Goal: Task Accomplishment & Management: Manage account settings

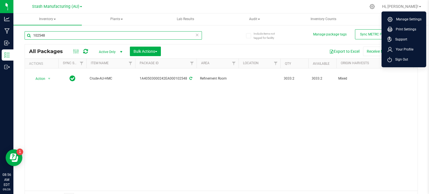
click at [57, 35] on input "102548" at bounding box center [114, 35] width 178 height 8
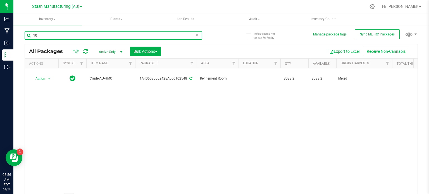
type input "1"
type input "102906"
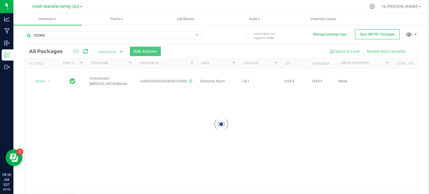
click at [44, 77] on div at bounding box center [221, 124] width 393 height 160
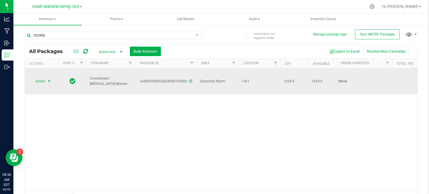
click at [45, 77] on span "Action" at bounding box center [37, 81] width 15 height 8
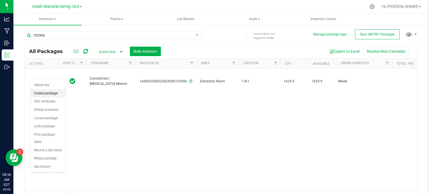
click at [47, 95] on li "Create package" at bounding box center [48, 93] width 35 height 8
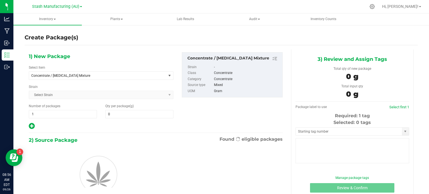
type input "0.0000"
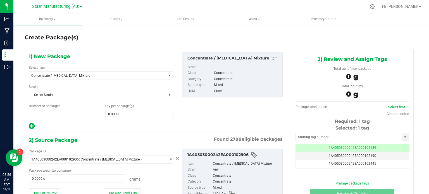
click at [95, 40] on div "Create Package(s)" at bounding box center [222, 38] width 394 height 8
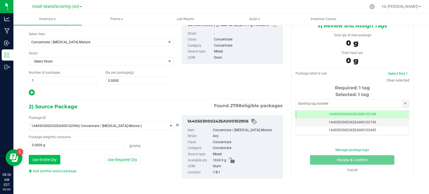
click at [46, 156] on button "Use Entire Qty" at bounding box center [45, 160] width 32 height 10
type input "1624.9000 g"
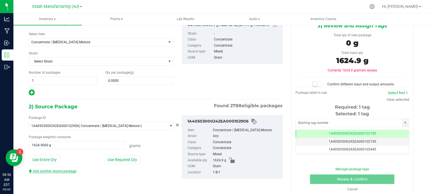
click at [55, 171] on link "Add another source package" at bounding box center [53, 171] width 48 height 4
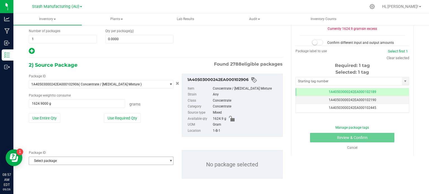
click at [82, 162] on span "Select package" at bounding box center [97, 161] width 137 height 8
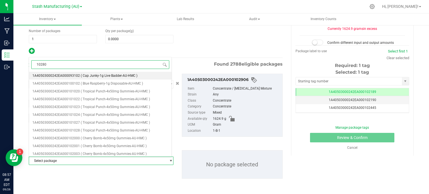
type input "102807"
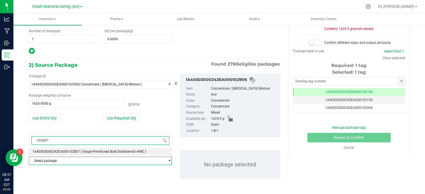
click at [67, 153] on span "1A40503000242EA000102807" at bounding box center [56, 152] width 48 height 4
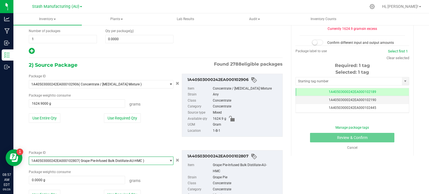
scroll to position [0, 0]
click at [51, 193] on button "Use Entire Qty" at bounding box center [45, 195] width 32 height 10
type input "16.9000 g"
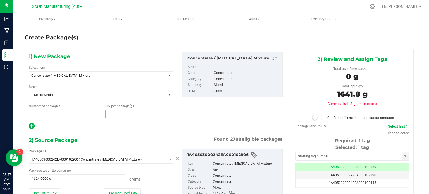
click at [129, 112] on span at bounding box center [139, 114] width 68 height 8
click at [129, 112] on input "text" at bounding box center [140, 114] width 68 height 8
click at [135, 115] on input "text" at bounding box center [140, 114] width 68 height 8
type input "4503.7"
type input "4,503.7000"
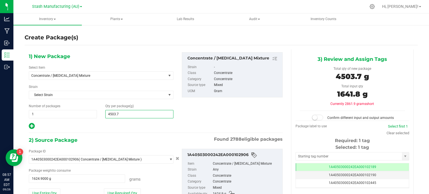
click at [319, 117] on span at bounding box center [317, 118] width 11 height 6
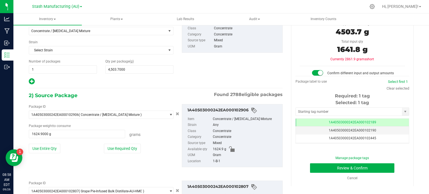
scroll to position [45, 0]
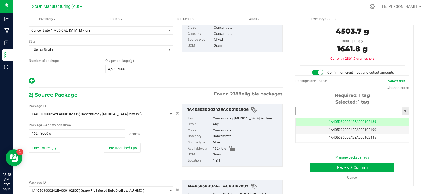
click at [355, 113] on input "text" at bounding box center [349, 111] width 106 height 8
click at [356, 112] on input "text" at bounding box center [349, 111] width 106 height 8
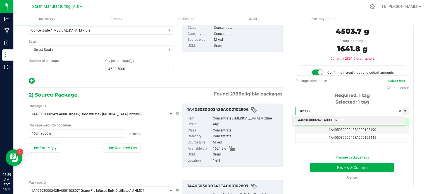
click at [346, 118] on li "1A40503000242EA000102938" at bounding box center [349, 120] width 112 height 8
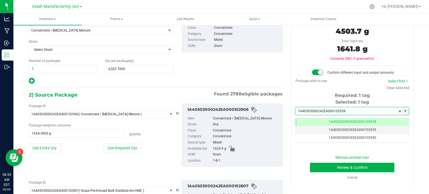
scroll to position [0, 0]
type input "1A40503000242EA000102938"
click at [359, 168] on button "Review & Confirm" at bounding box center [352, 168] width 84 height 10
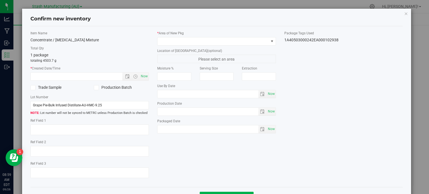
type input "[DATE]"
click at [141, 76] on span "Now" at bounding box center [145, 76] width 10 height 8
type input "[DATE] 8:59 AM"
click at [95, 88] on icon at bounding box center [96, 88] width 4 height 0
click at [0, 0] on input "Production Batch" at bounding box center [0, 0] width 0 height 0
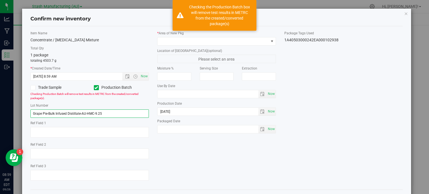
click at [107, 112] on input "Grape Pie-Bulk Infused Distillate-AU-HMC-9.25" at bounding box center [89, 114] width 119 height 8
click at [107, 112] on input "text" at bounding box center [89, 114] width 119 height 8
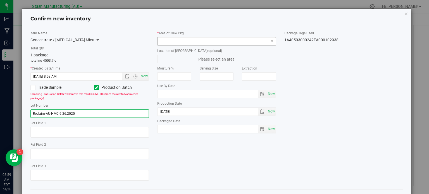
type input "Reclaim-AU-HMC-9.26.2025"
click at [236, 41] on span at bounding box center [213, 41] width 111 height 8
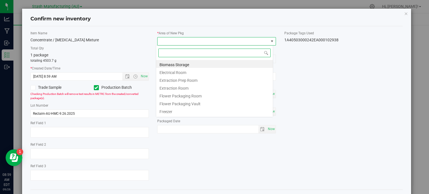
scroll to position [8, 117]
click at [212, 86] on li "Extraction Room" at bounding box center [214, 88] width 117 height 8
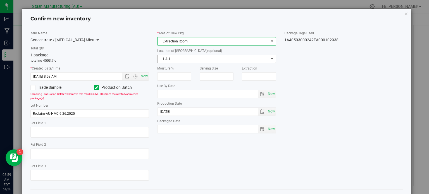
click at [194, 57] on span "1-A-1" at bounding box center [213, 59] width 111 height 8
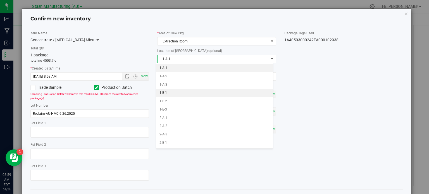
click at [175, 92] on li "1-B-1" at bounding box center [214, 93] width 117 height 8
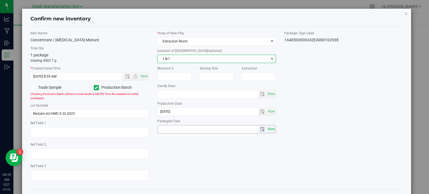
click at [267, 128] on span "Now" at bounding box center [272, 129] width 10 height 8
type input "[DATE]"
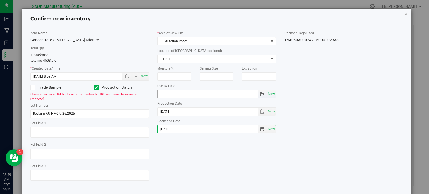
click at [269, 96] on span "Now" at bounding box center [272, 94] width 10 height 8
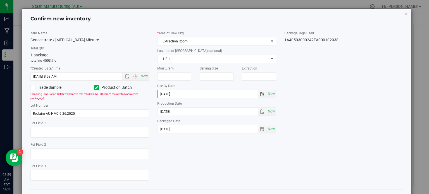
click at [167, 95] on input "[DATE]" at bounding box center [208, 94] width 101 height 8
type input "[DATE]"
click at [340, 94] on div "Item Name Concentrate / [MEDICAL_DATA] Mixture Total Qty 1 package totaling 450…" at bounding box center [216, 108] width 381 height 155
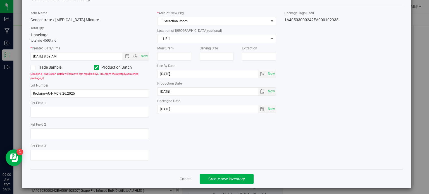
scroll to position [22, 0]
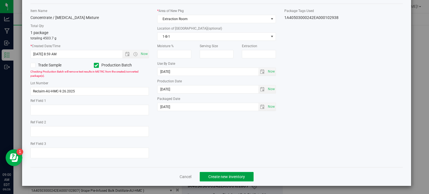
click at [239, 172] on button "Create new inventory" at bounding box center [227, 177] width 54 height 10
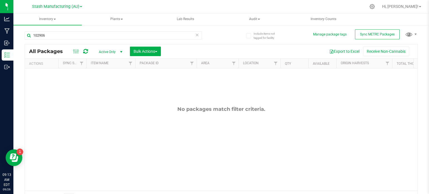
click at [294, 3] on div at bounding box center [233, 6] width 266 height 11
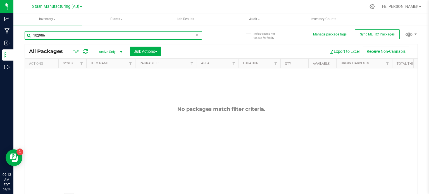
click at [120, 36] on input "102906" at bounding box center [114, 35] width 178 height 8
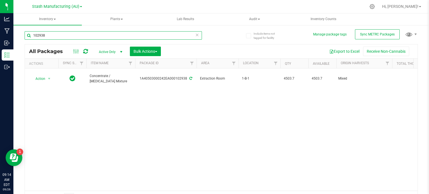
type input "102938"
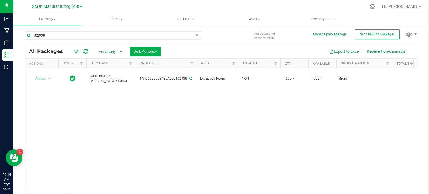
click at [59, 103] on div "Action Action Adjust qty Create package Edit attributes Global inventory Locate…" at bounding box center [221, 129] width 393 height 122
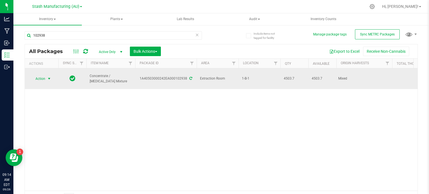
click at [45, 78] on span "Action" at bounding box center [37, 79] width 15 height 8
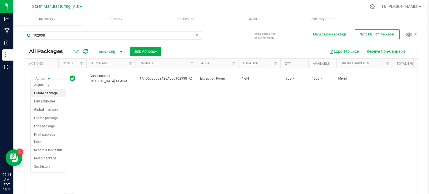
click at [54, 93] on li "Create package" at bounding box center [48, 93] width 35 height 8
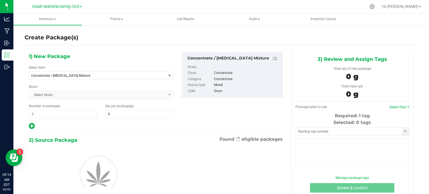
type input "0.0000"
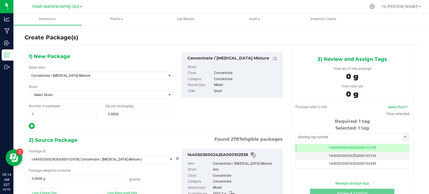
scroll to position [39, 0]
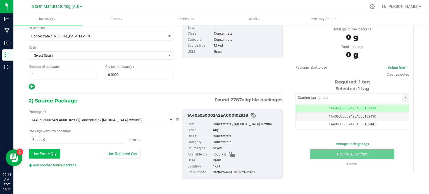
click at [50, 154] on button "Use Entire Qty" at bounding box center [45, 154] width 32 height 10
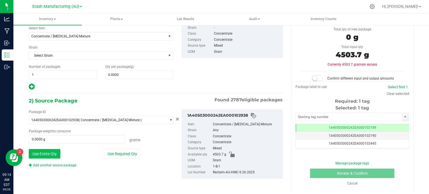
type input "4503.7000 g"
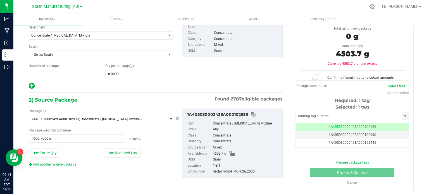
click at [53, 164] on link "Add another source package" at bounding box center [53, 165] width 48 height 4
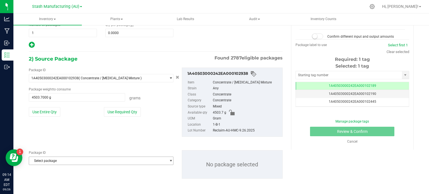
click at [71, 161] on span "Select package" at bounding box center [97, 161] width 137 height 8
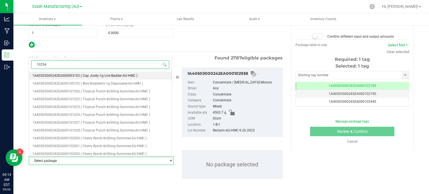
type input "102548"
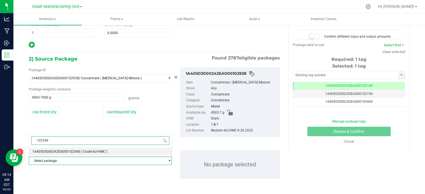
click at [72, 155] on li "1A40503000242EA000102548 ( Crude-AU-HMC )" at bounding box center [100, 152] width 143 height 8
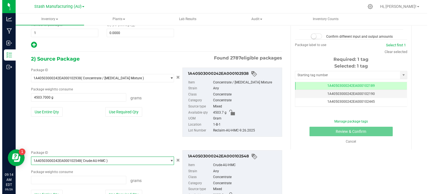
scroll to position [19466, 0]
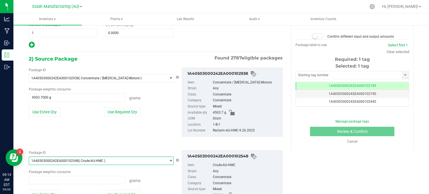
type input "0.0000 g"
click at [106, 180] on span "0.0000 g 0" at bounding box center [77, 180] width 96 height 8
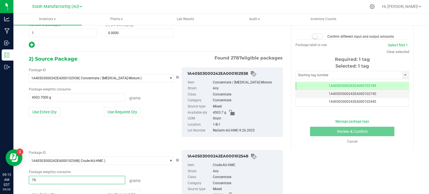
type input "79.2"
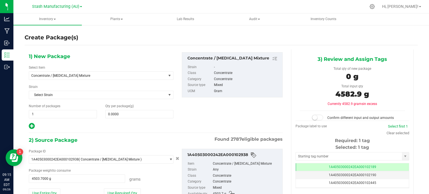
type input "79.2000 g"
click at [142, 119] on div "1) New Package Select Item Concentrate / [MEDICAL_DATA] Mixture 38 Special-28g …" at bounding box center [101, 91] width 153 height 78
click at [143, 114] on span at bounding box center [139, 114] width 68 height 8
type input "4704.4"
type input "4,704.4000"
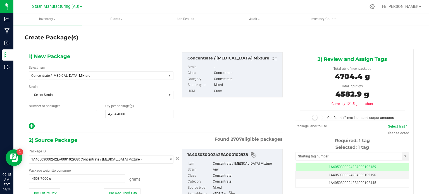
click at [319, 119] on span at bounding box center [317, 118] width 11 height 6
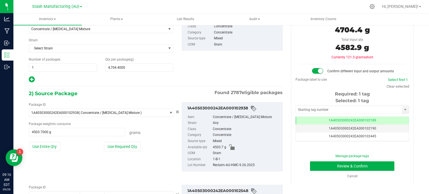
scroll to position [46, 0]
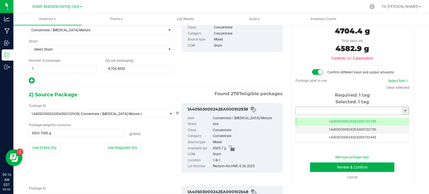
click at [337, 110] on input "text" at bounding box center [349, 111] width 106 height 8
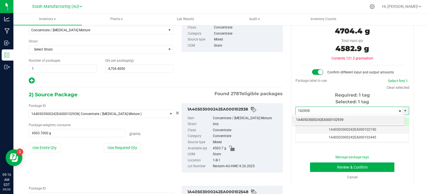
click at [337, 122] on li "1A40503000242EA000102939" at bounding box center [349, 120] width 112 height 8
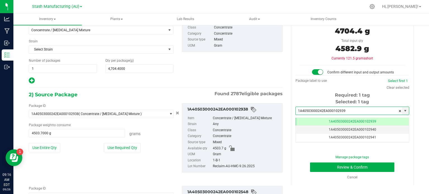
scroll to position [0, 0]
type input "1A40503000242EA000102939"
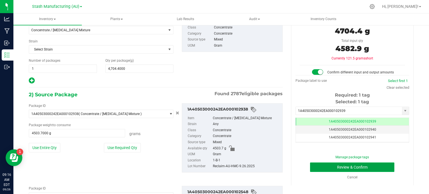
click at [342, 165] on button "Review & Confirm" at bounding box center [352, 168] width 84 height 10
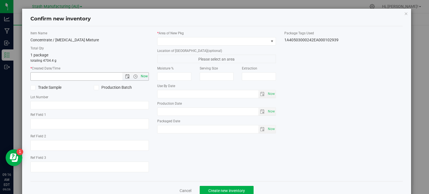
click at [140, 79] on span "Now" at bounding box center [145, 76] width 10 height 8
type input "[DATE] 9:16 AM"
click at [96, 88] on icon at bounding box center [96, 88] width 4 height 0
click at [0, 0] on input "Production Batch" at bounding box center [0, 0] width 0 height 0
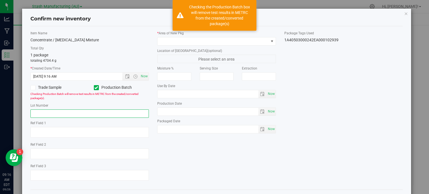
click at [90, 111] on input "text" at bounding box center [89, 114] width 119 height 8
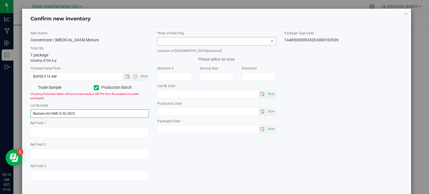
type input "Reclaim-AU-HMC-9.26.2025"
click at [184, 40] on span at bounding box center [213, 41] width 111 height 8
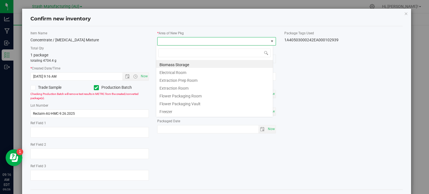
scroll to position [8, 117]
click at [218, 86] on li "Extraction Room" at bounding box center [214, 88] width 117 height 8
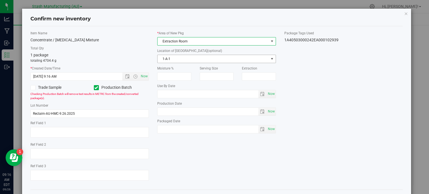
click at [221, 58] on span "1-A-1" at bounding box center [213, 59] width 111 height 8
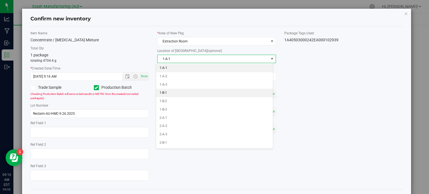
click at [205, 95] on li "1-B-1" at bounding box center [214, 93] width 117 height 8
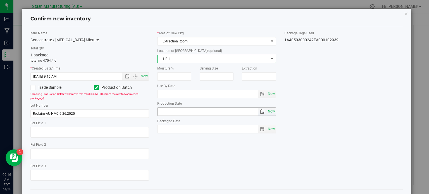
click at [267, 110] on span "Now" at bounding box center [272, 112] width 10 height 8
type input "[DATE]"
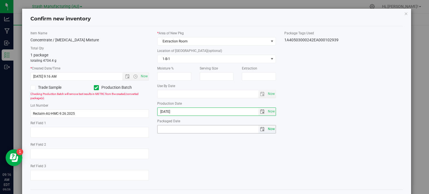
click at [268, 125] on span "Now" at bounding box center [272, 129] width 10 height 8
type input "[DATE]"
click at [271, 93] on span "Now" at bounding box center [272, 94] width 10 height 8
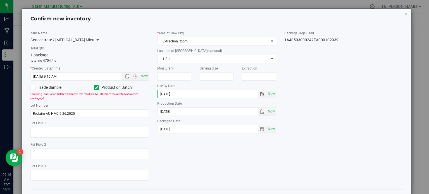
click at [165, 92] on input "[DATE]" at bounding box center [208, 94] width 101 height 8
type input "[DATE]"
click at [225, 159] on div "Item Name Concentrate / [MEDICAL_DATA] Mixture Total Qty 1 package totaling 470…" at bounding box center [216, 108] width 381 height 155
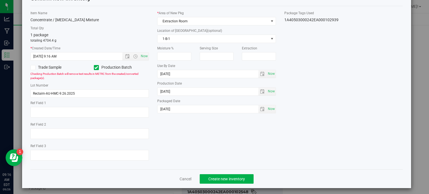
scroll to position [22, 0]
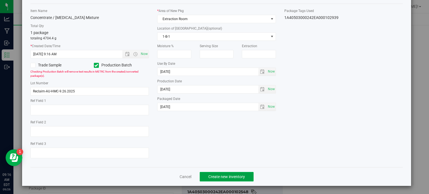
click at [230, 178] on span "Create new inventory" at bounding box center [227, 177] width 37 height 4
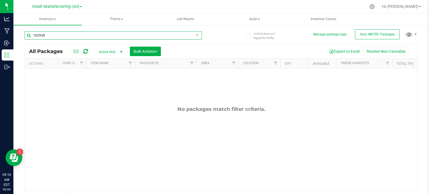
click at [58, 32] on input "102938" at bounding box center [114, 35] width 178 height 8
type input "1"
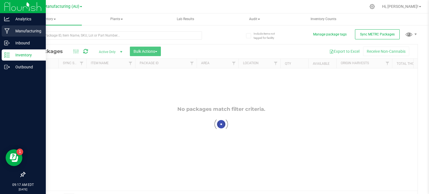
click at [8, 30] on icon at bounding box center [6, 31] width 5 height 5
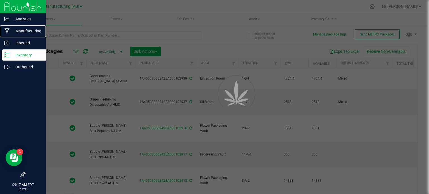
type input "[DATE]"
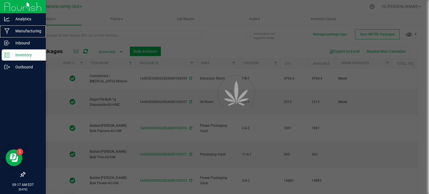
type input "[DATE]"
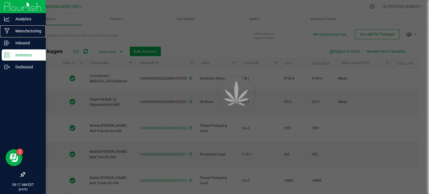
type input "[DATE]"
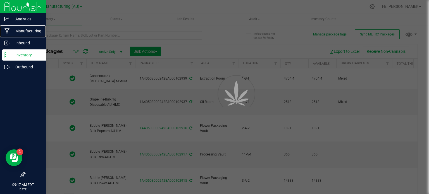
type input "[DATE]"
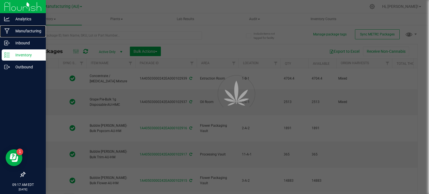
type input "[DATE]"
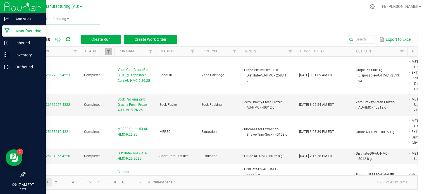
click at [20, 32] on p "Manufacturing" at bounding box center [27, 31] width 34 height 7
click at [25, 56] on p "Inventory" at bounding box center [27, 55] width 34 height 7
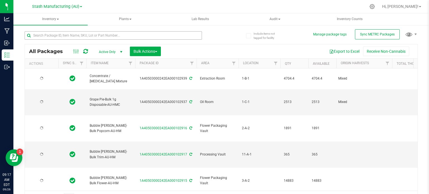
type input "[DATE]"
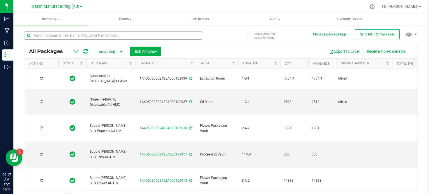
type input "[DATE]"
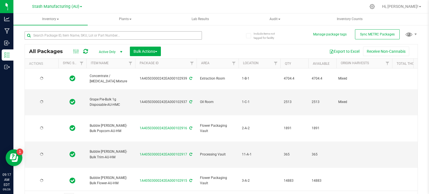
type input "[DATE]"
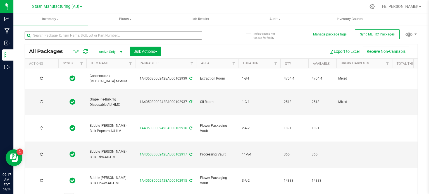
type input "[DATE]"
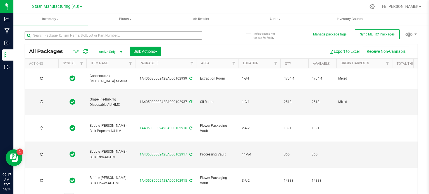
type input "[DATE]"
click at [85, 36] on input "text" at bounding box center [114, 35] width 178 height 8
type input "102548"
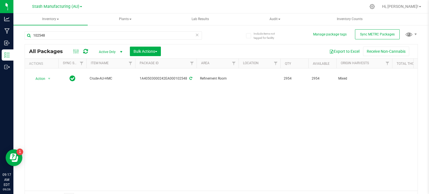
click at [259, 107] on div "Action Action Adjust qty Create package Edit attributes Global inventory Locate…" at bounding box center [221, 129] width 393 height 122
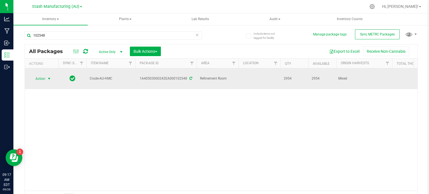
click at [37, 77] on span "Action" at bounding box center [37, 79] width 15 height 8
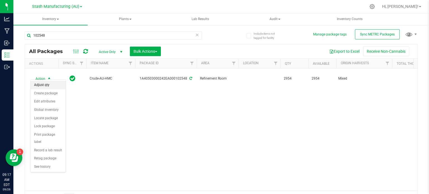
click at [45, 81] on li "Adjust qty" at bounding box center [48, 85] width 35 height 8
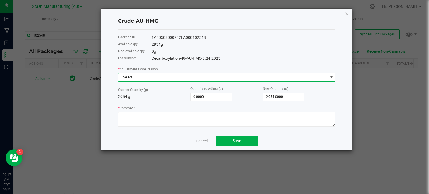
click at [331, 78] on span at bounding box center [332, 77] width 4 height 4
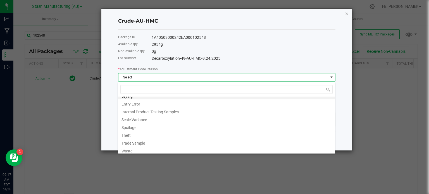
scroll to position [7, 0]
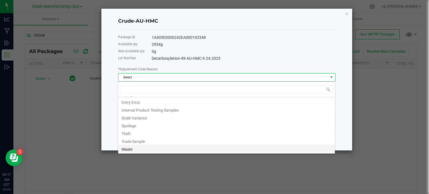
click at [313, 150] on li "Waste" at bounding box center [226, 149] width 217 height 8
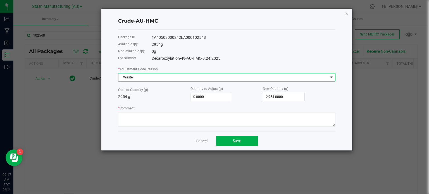
type input "2954"
click at [285, 98] on input "2954" at bounding box center [283, 97] width 41 height 8
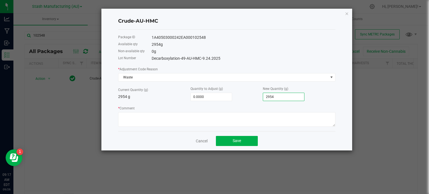
type input "-2,954.0000"
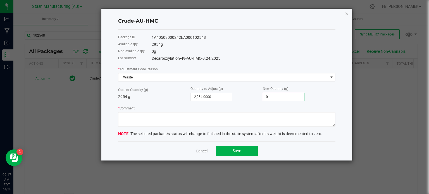
type input "0.0000"
click at [274, 128] on form "* Adjustment Code Reason Waste Current Quantity (g) 2954 g Quantity to Adjust (…" at bounding box center [226, 101] width 217 height 71
click at [272, 124] on textarea "* Comment" at bounding box center [226, 119] width 217 height 15
type textarea "2954g of waste due to further processing in shortpath"
click at [240, 153] on span "Save" at bounding box center [237, 151] width 8 height 4
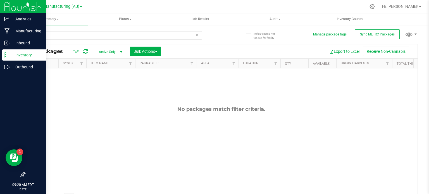
click at [17, 54] on p "Inventory" at bounding box center [27, 55] width 34 height 7
click at [23, 45] on p "Inbound" at bounding box center [27, 43] width 34 height 7
click at [25, 56] on p "Inventory" at bounding box center [27, 55] width 34 height 7
click at [20, 57] on p "Inventory" at bounding box center [27, 55] width 34 height 7
click at [17, 13] on div "Analytics" at bounding box center [24, 18] width 44 height 11
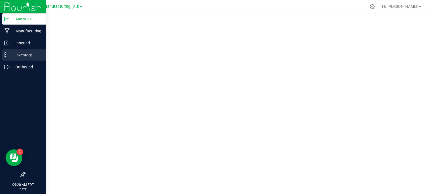
click at [28, 53] on p "Inventory" at bounding box center [27, 55] width 34 height 7
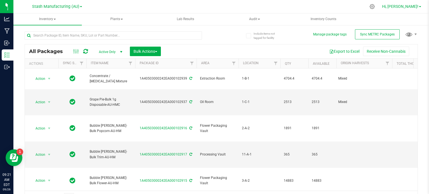
click at [419, 6] on link "Hi, [PERSON_NAME]!" at bounding box center [402, 7] width 44 height 6
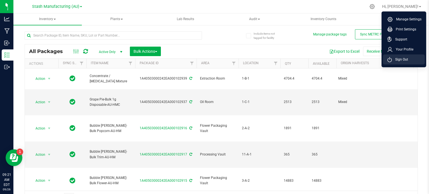
click at [402, 59] on span "Sign Out" at bounding box center [400, 60] width 16 height 6
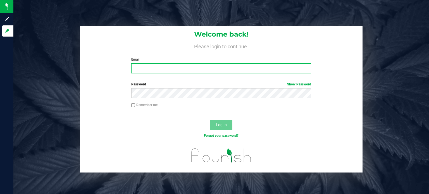
type input "[EMAIL_ADDRESS][PERSON_NAME][DOMAIN_NAME]"
